Goal: Task Accomplishment & Management: Use online tool/utility

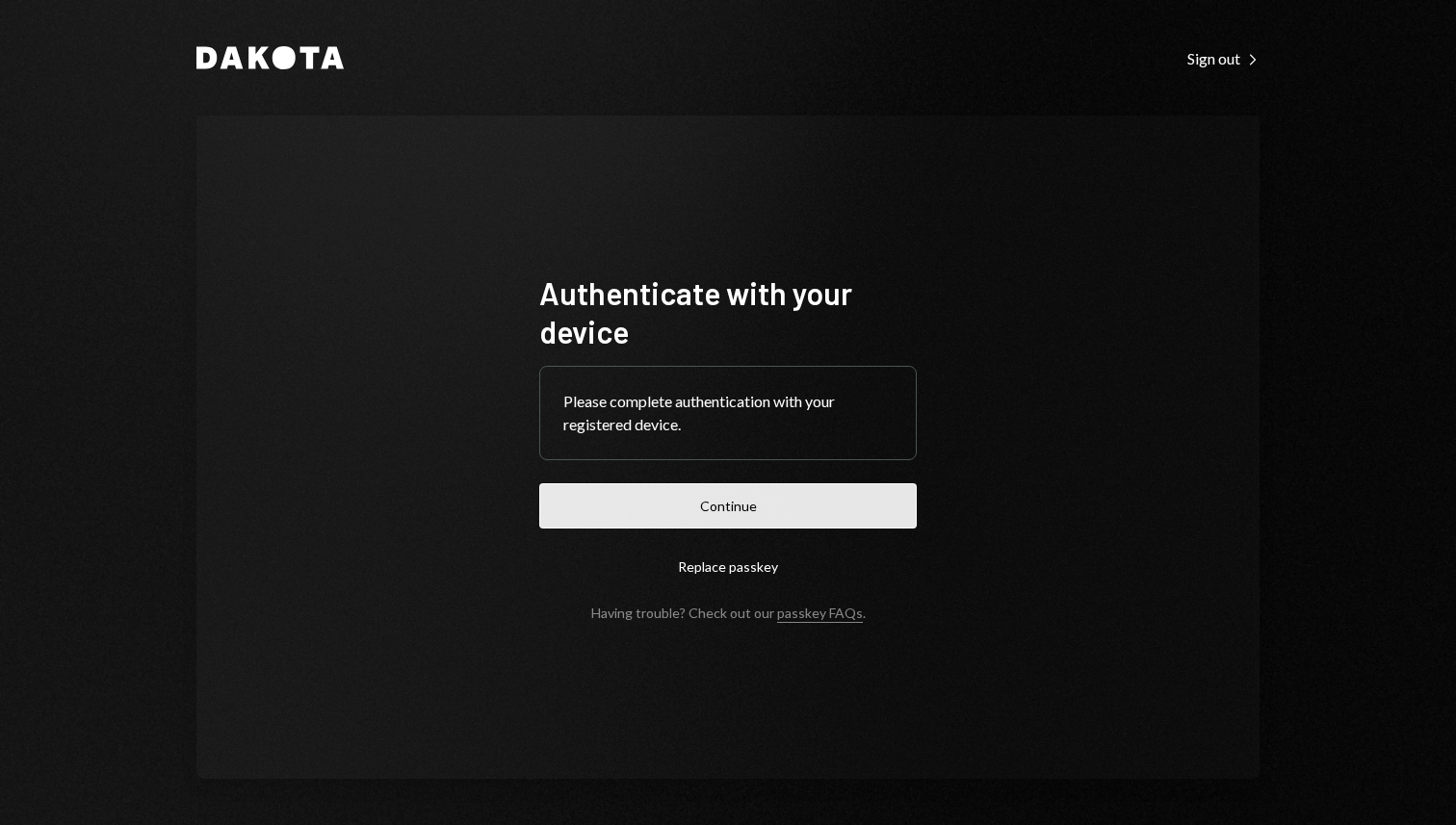
click at [886, 500] on button "Continue" at bounding box center [728, 506] width 378 height 45
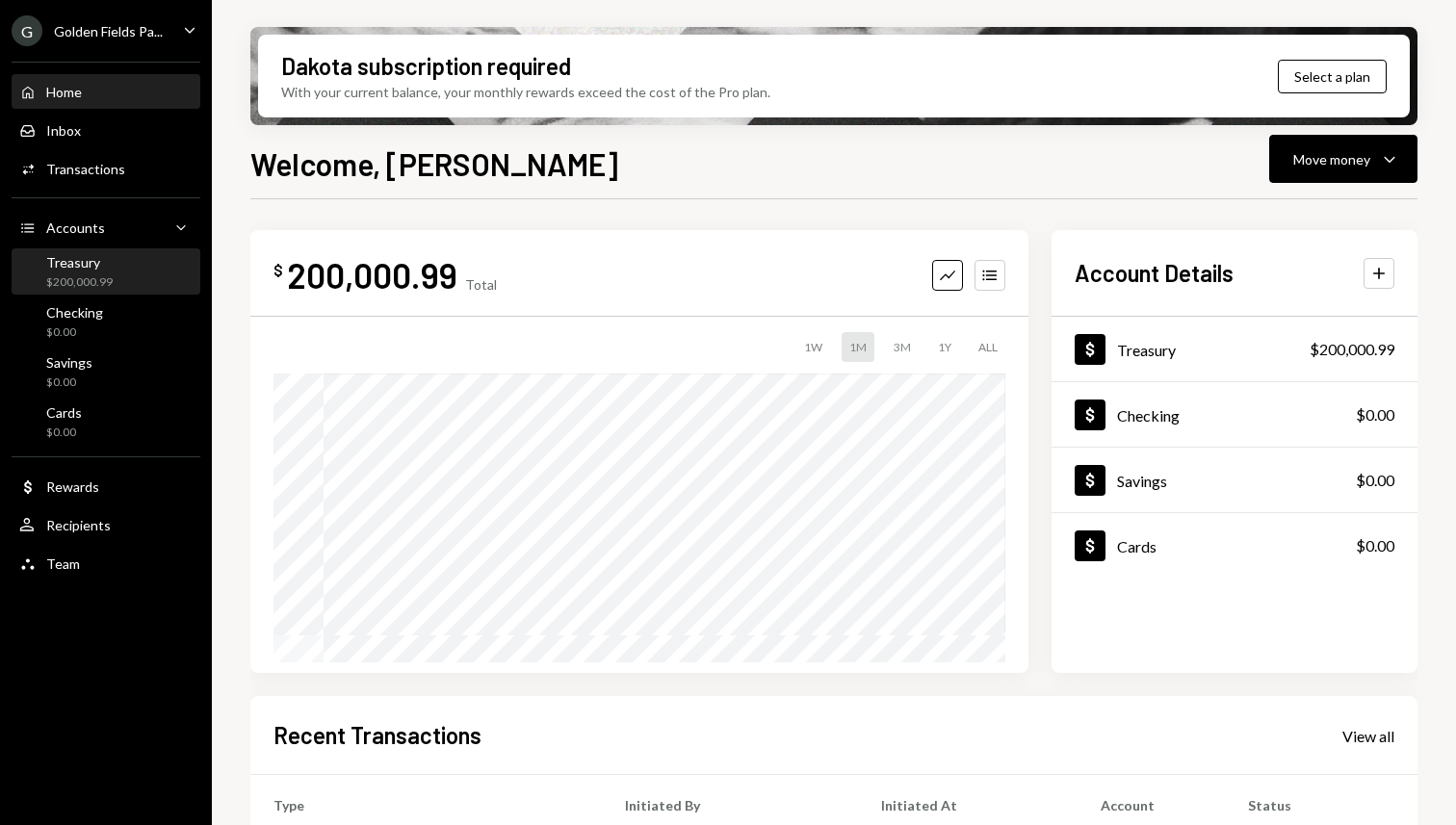
click at [117, 261] on div "Treasury $200,000.99" at bounding box center [105, 272] width 173 height 37
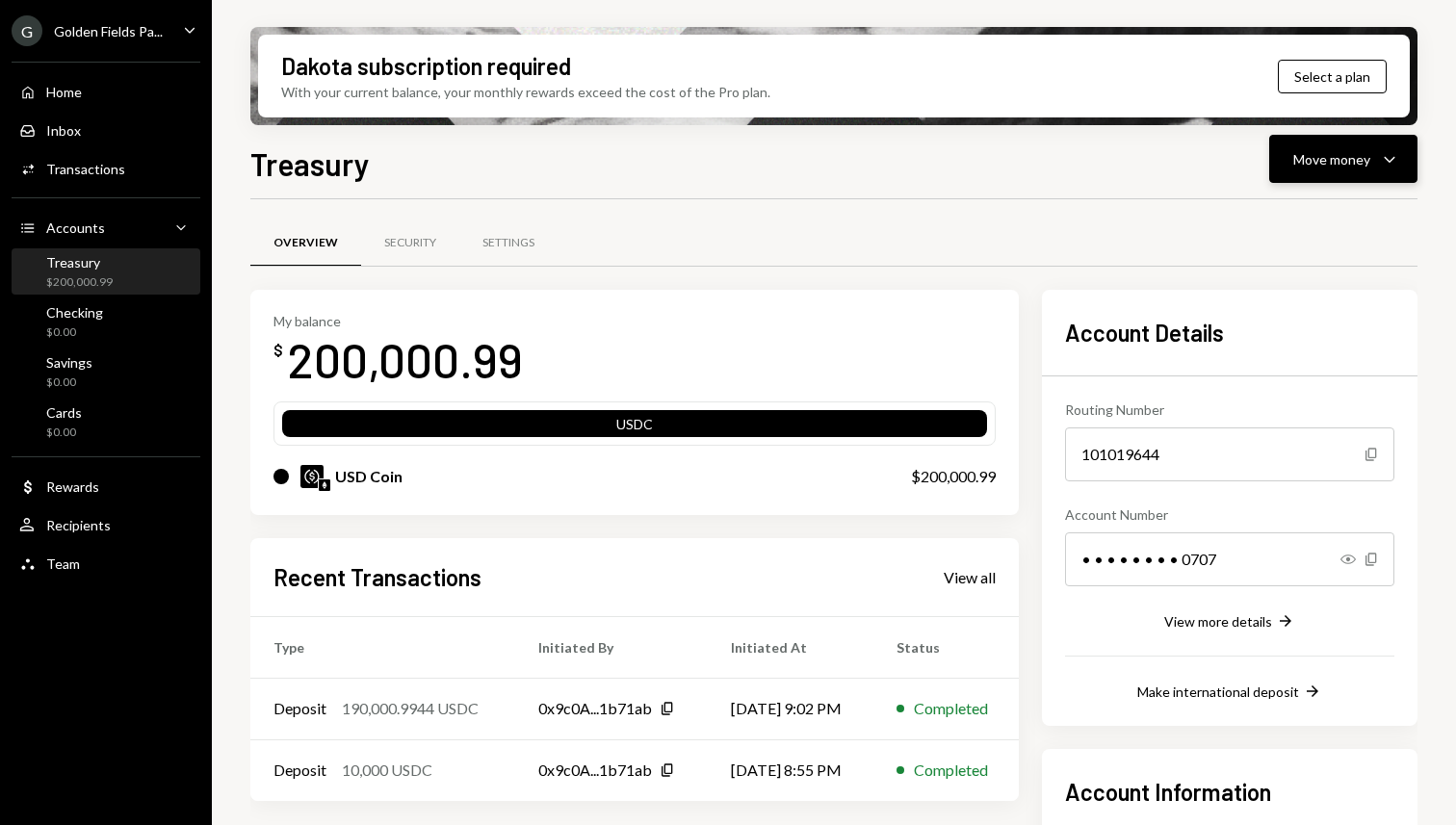
click at [1364, 152] on div "Move money" at bounding box center [1331, 159] width 77 height 20
click at [1239, 204] on div "Withdraw Send" at bounding box center [1313, 217] width 193 height 43
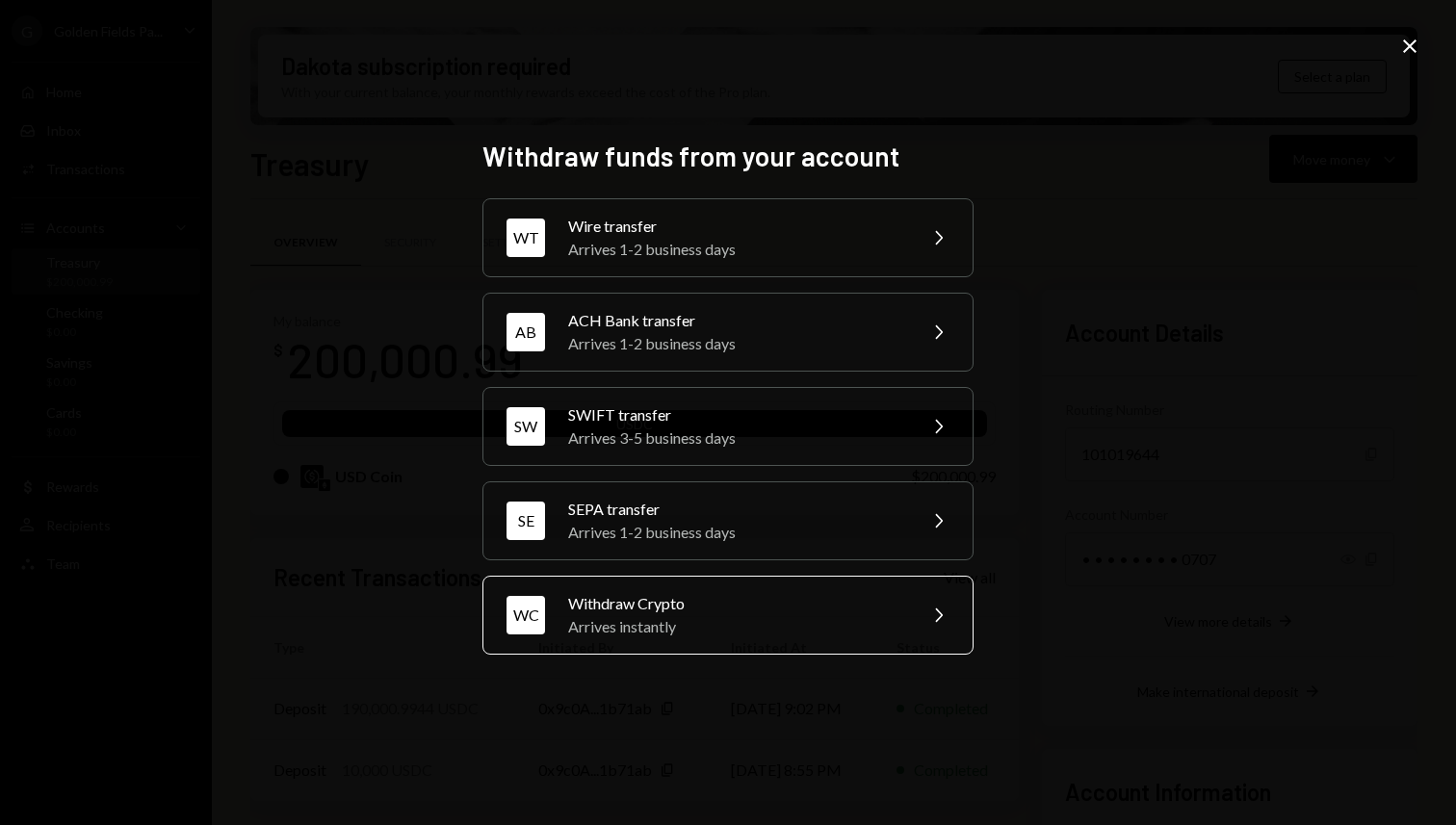
click at [794, 632] on div "Arrives instantly" at bounding box center [735, 625] width 335 height 23
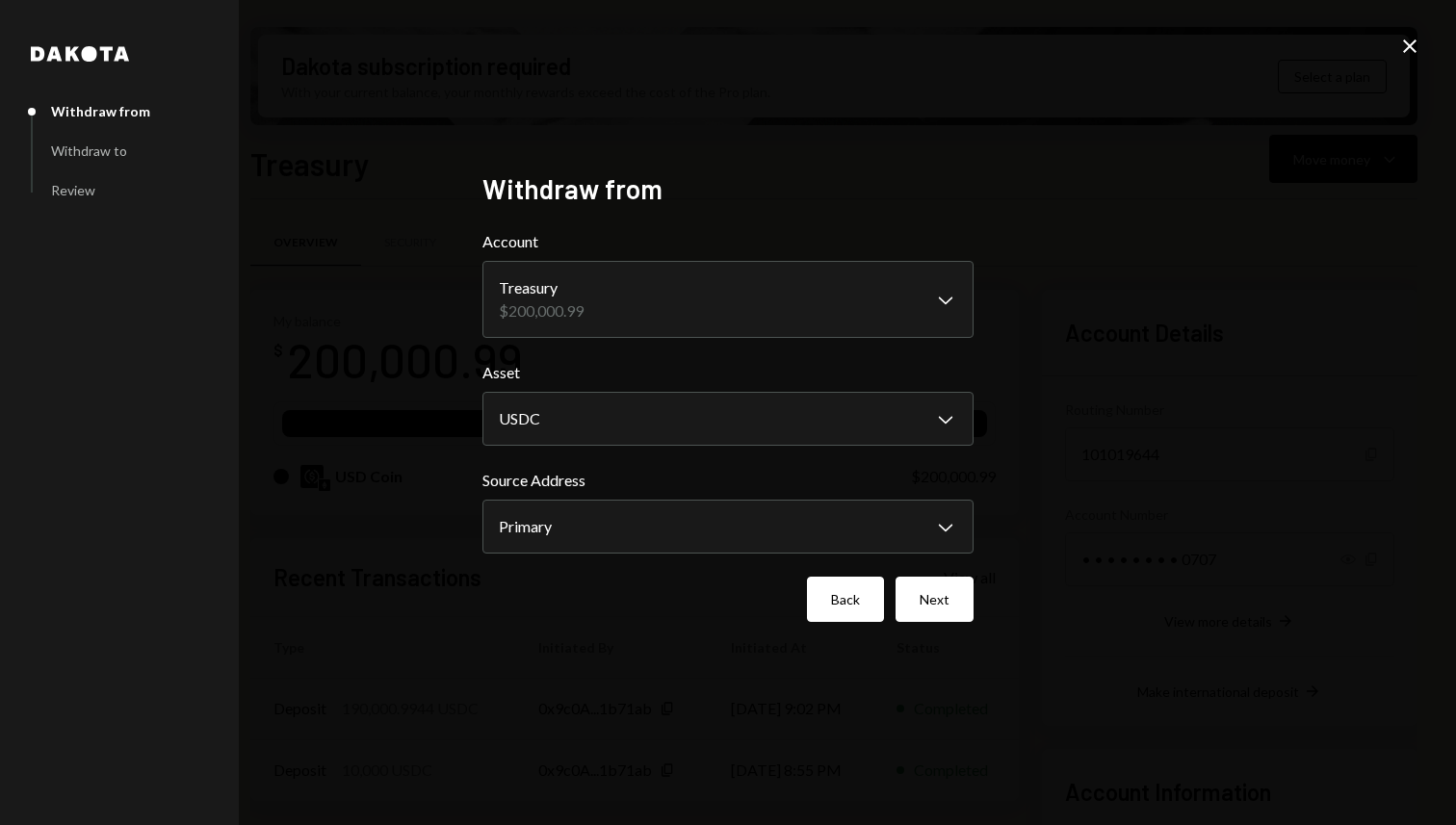
click at [863, 607] on button "Back" at bounding box center [845, 599] width 77 height 45
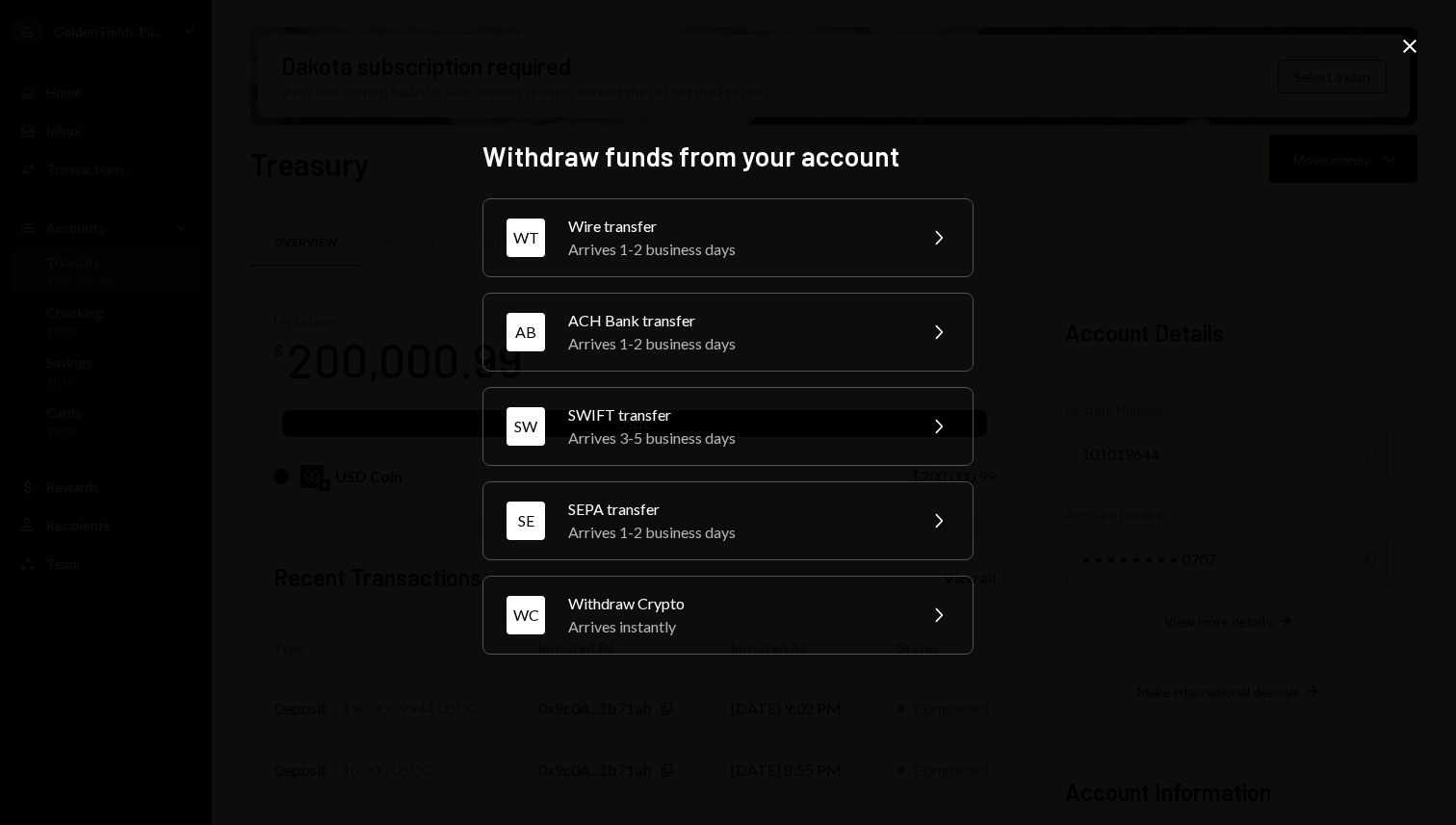
click at [1412, 48] on icon at bounding box center [1410, 46] width 14 height 14
